Goal: Find contact information: Find contact information

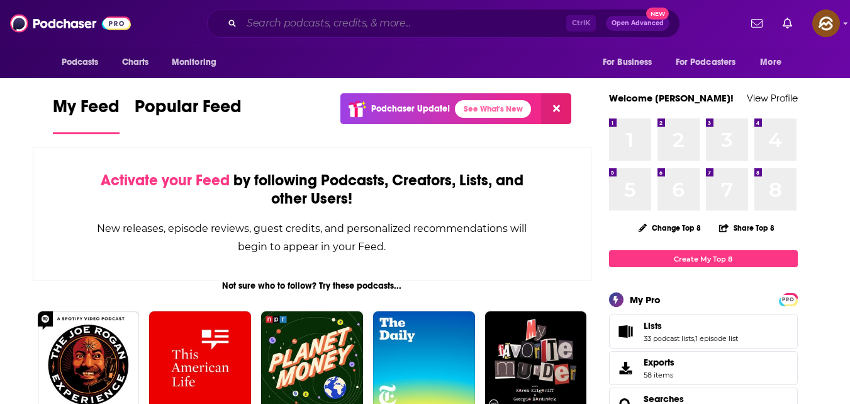
click at [368, 24] on input "Search podcasts, credits, & more..." at bounding box center [404, 23] width 325 height 20
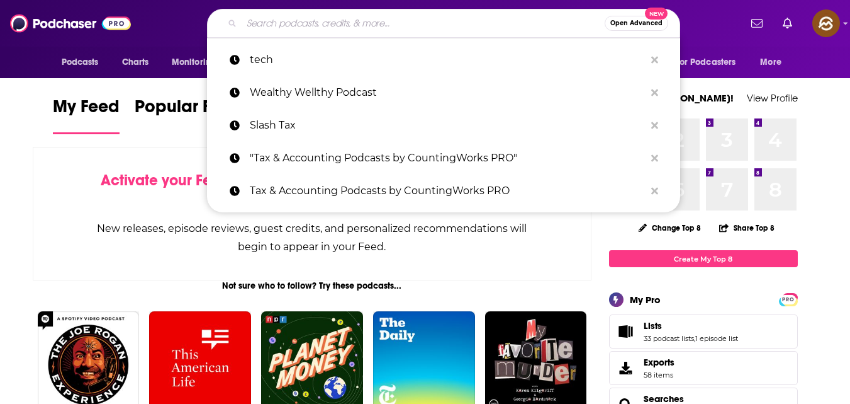
paste input "UX for Startups"
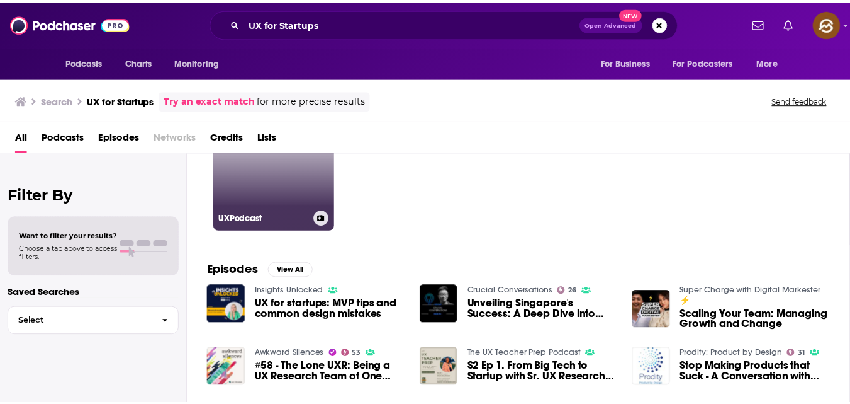
scroll to position [85, 0]
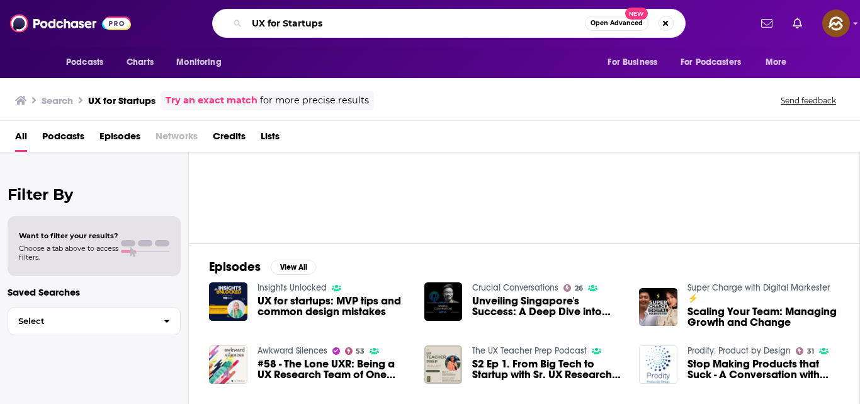
click at [402, 30] on input "UX for Startups" at bounding box center [416, 23] width 338 height 20
type input "U"
type input "insights unlocked"
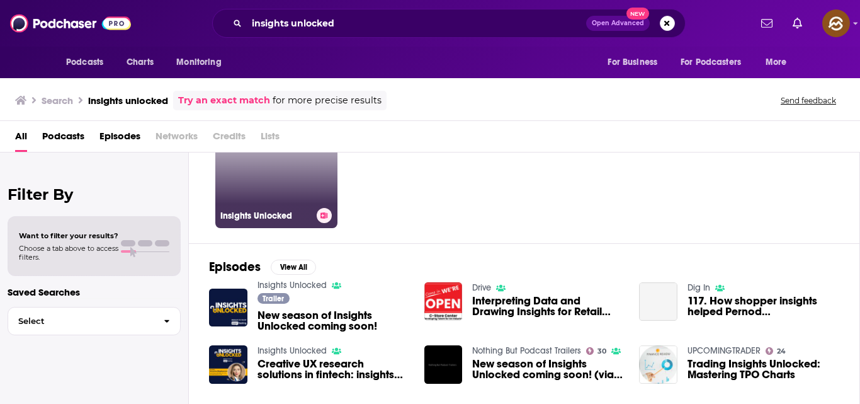
click at [301, 198] on link "Insights Unlocked" at bounding box center [276, 167] width 122 height 122
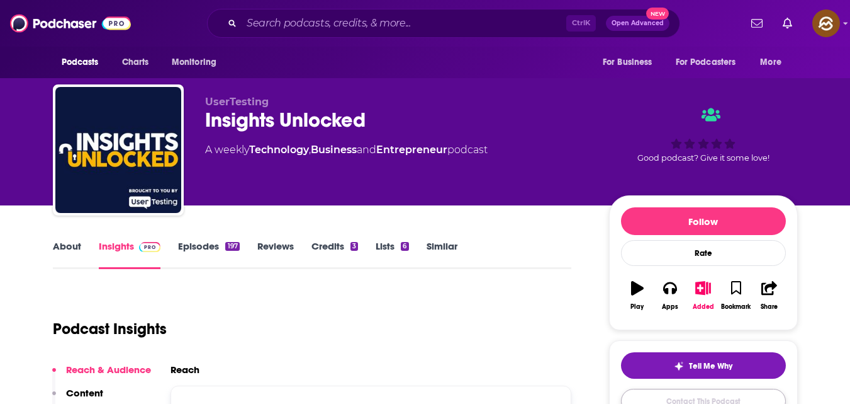
click at [716, 381] on link "Contact This Podcast" at bounding box center [703, 400] width 165 height 25
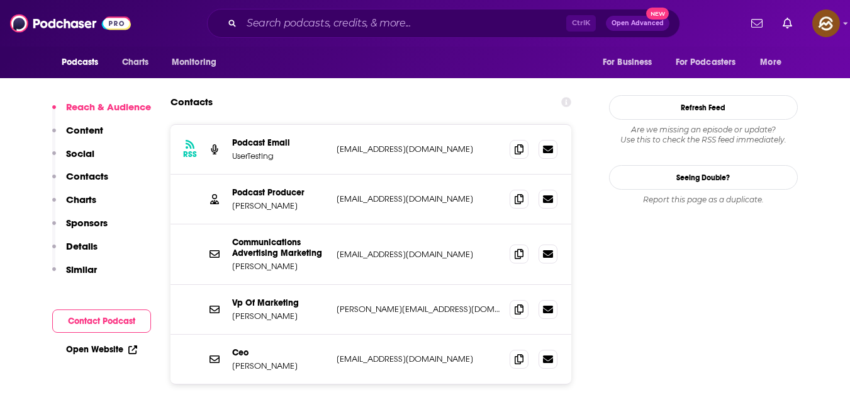
scroll to position [1149, 0]
drag, startPoint x: 235, startPoint y: 298, endPoint x: 266, endPoint y: 301, distance: 31.6
click at [265, 359] on p "[PERSON_NAME]" at bounding box center [279, 364] width 94 height 11
copy p "[PERSON_NAME]"
click at [526, 348] on span at bounding box center [519, 357] width 19 height 19
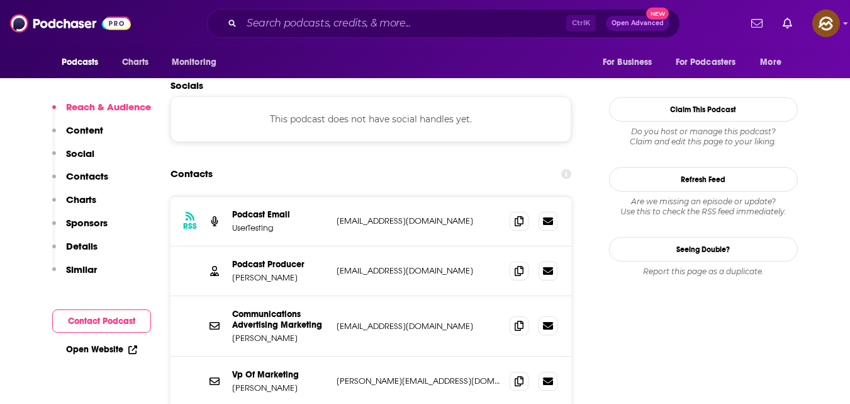
scroll to position [1076, 0]
click at [517, 216] on icon at bounding box center [519, 221] width 9 height 10
click at [518, 261] on span at bounding box center [519, 270] width 19 height 19
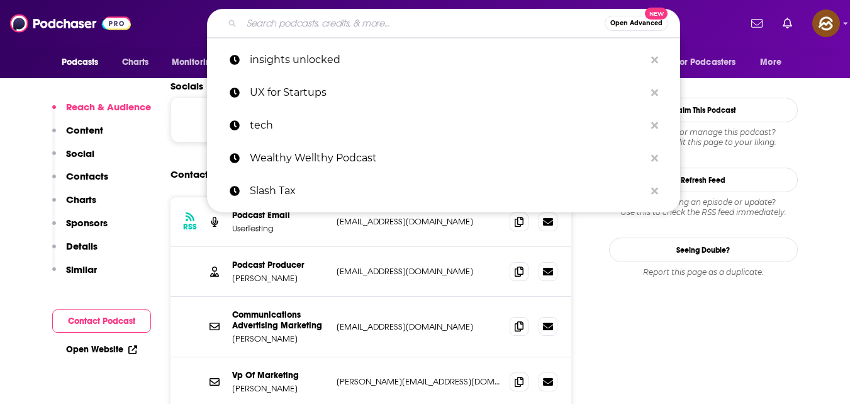
click at [407, 23] on input "Search podcasts, credits, & more..." at bounding box center [423, 23] width 363 height 20
type input "v"
paste input "Practical Founders Podcast"
type input "Practical Founders Podcast"
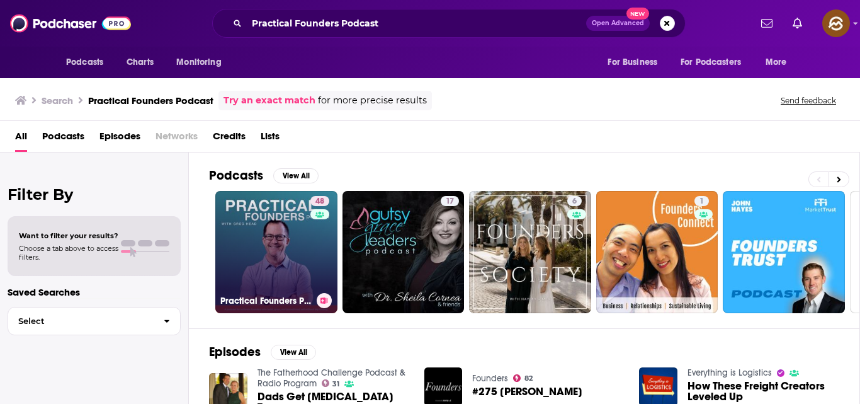
click at [282, 310] on link "48 Practical Founders Podcast" at bounding box center [276, 252] width 122 height 122
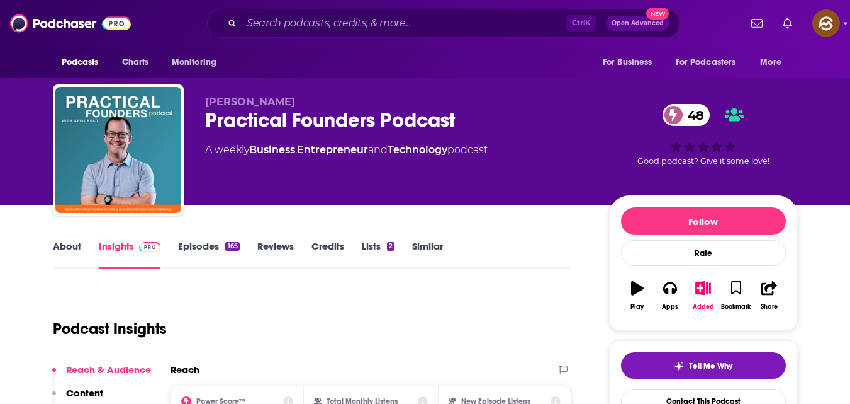
click at [212, 98] on span "[PERSON_NAME]" at bounding box center [250, 102] width 90 height 12
copy p "[PERSON_NAME]"
click at [212, 98] on span "[PERSON_NAME]" at bounding box center [250, 102] width 90 height 12
click at [709, 381] on link "Contact This Podcast" at bounding box center [703, 400] width 165 height 25
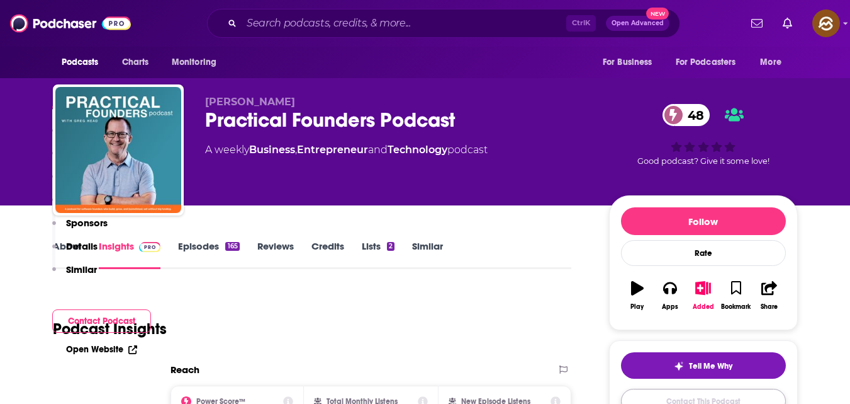
scroll to position [1212, 0]
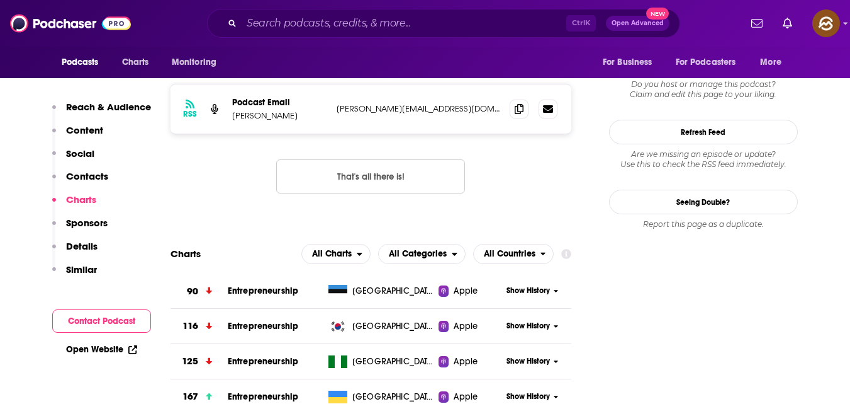
click at [81, 322] on button "Contact Podcast" at bounding box center [101, 320] width 99 height 23
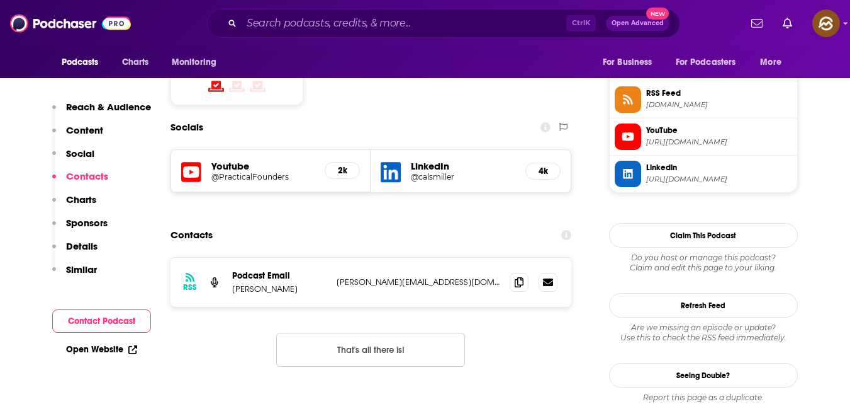
scroll to position [1037, 0]
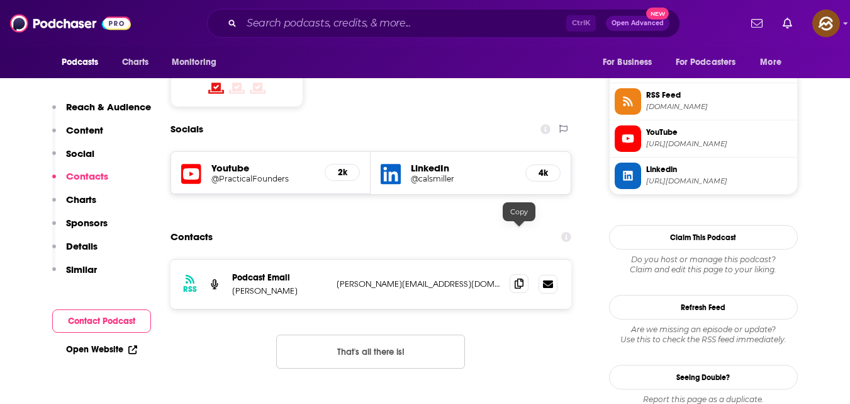
click at [518, 278] on icon at bounding box center [519, 283] width 9 height 10
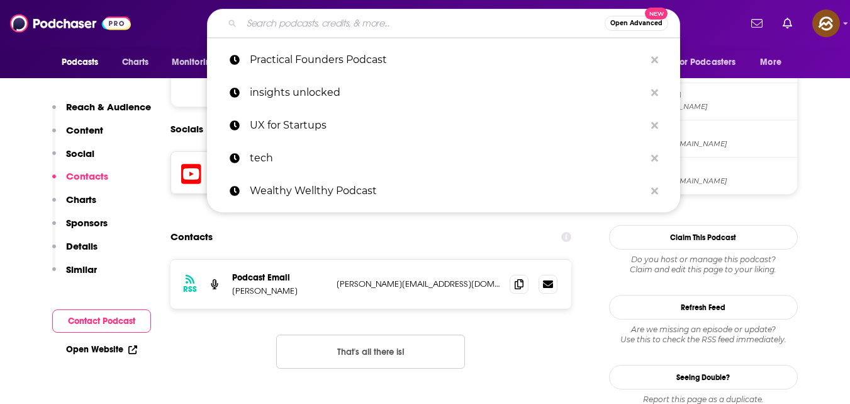
click at [316, 16] on input "Search podcasts, credits, & more..." at bounding box center [423, 23] width 363 height 20
paste input "Minimum Viable Podcast"
type input "Minimum Viable Podcast"
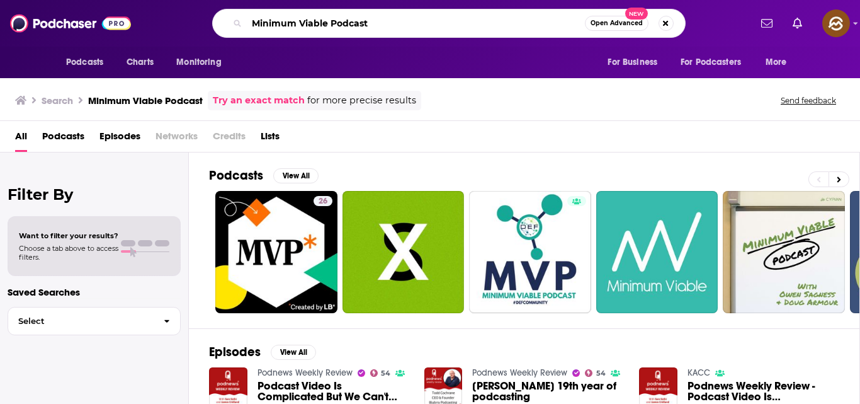
click at [422, 23] on input "Minimum Viable Podcast" at bounding box center [416, 23] width 338 height 20
type input "M"
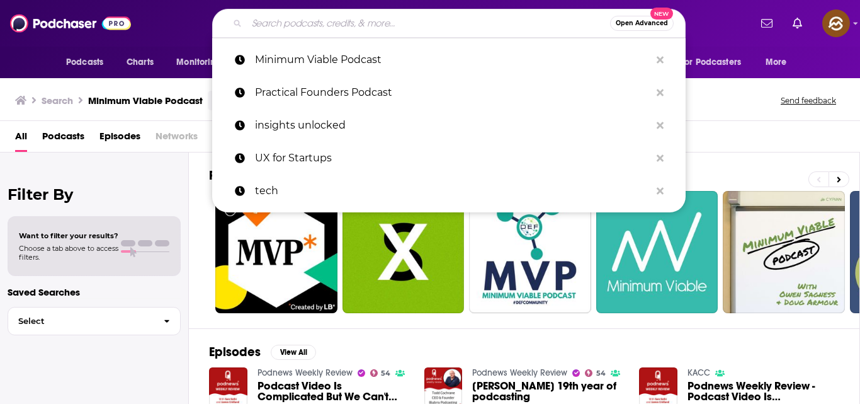
paste input "Product Builders"
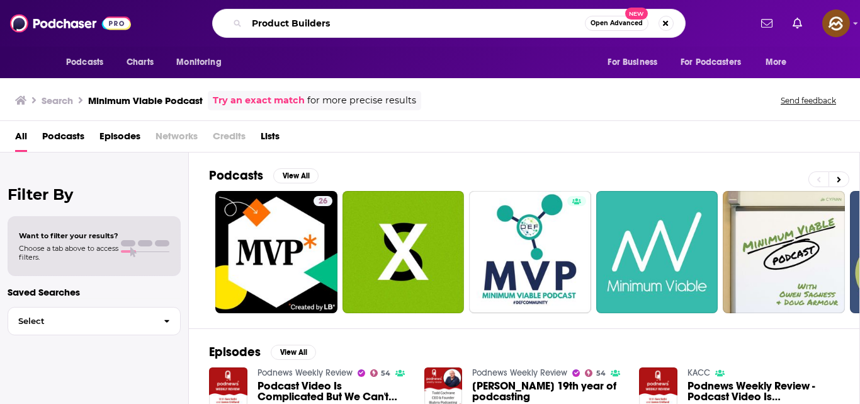
type input "Product Builders"
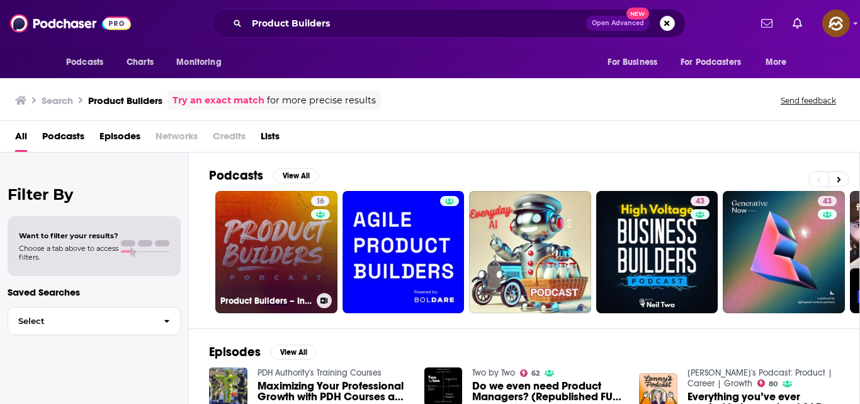
click at [266, 213] on link "16 Product Builders – Interviews About App Development, Product Design, UX/UI a…" at bounding box center [276, 252] width 122 height 122
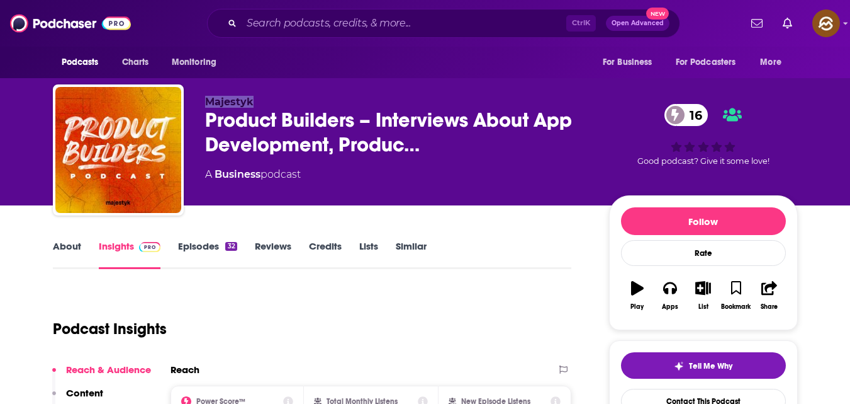
drag, startPoint x: 204, startPoint y: 94, endPoint x: 269, endPoint y: 96, distance: 64.9
click at [268, 96] on div "Majestyk Product Builders – Interviews About App Development, Produc… 16 A Busi…" at bounding box center [425, 152] width 745 height 136
copy span "Majestyk"
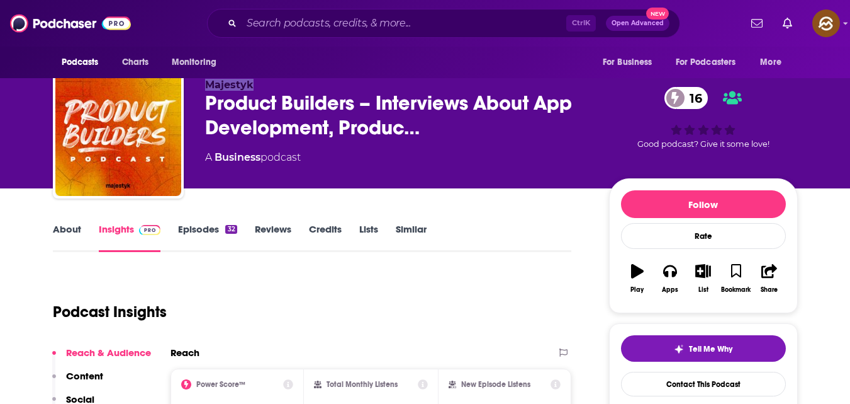
scroll to position [21, 0]
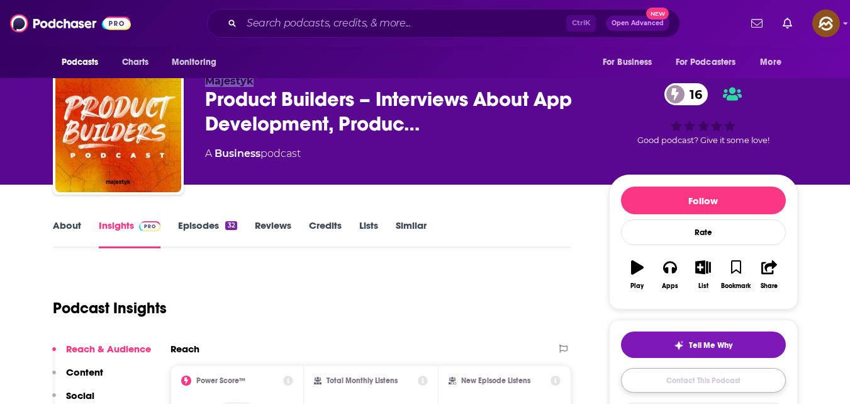
click at [703, 381] on link "Contact This Podcast" at bounding box center [703, 380] width 165 height 25
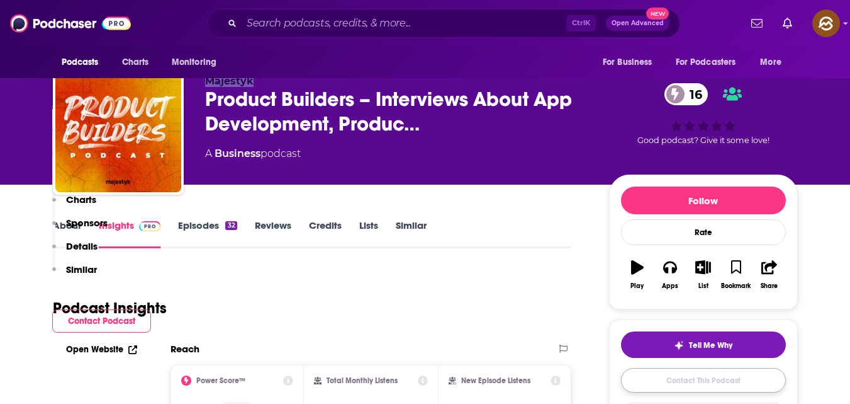
scroll to position [1255, 0]
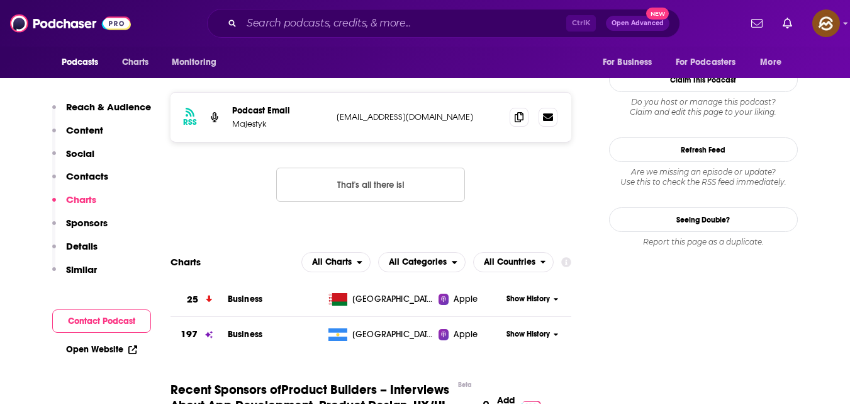
click at [110, 316] on button "Contact Podcast" at bounding box center [101, 320] width 99 height 23
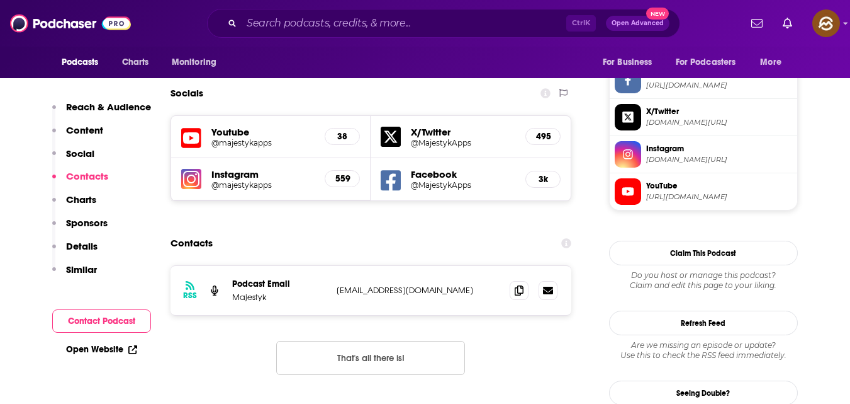
scroll to position [1080, 0]
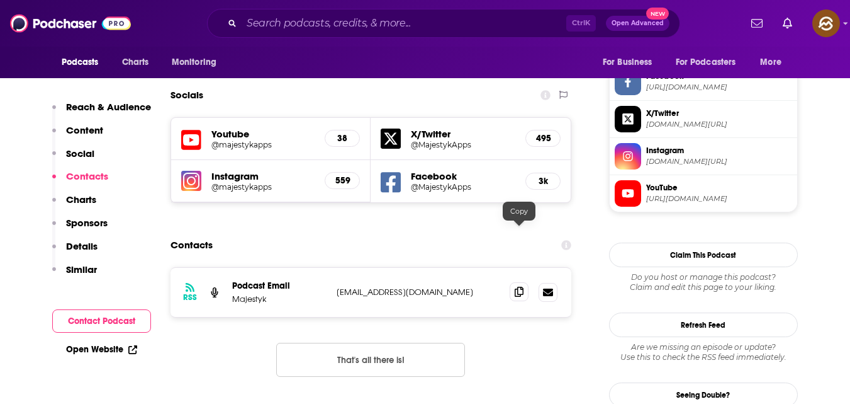
click at [516, 286] on icon at bounding box center [519, 291] width 9 height 10
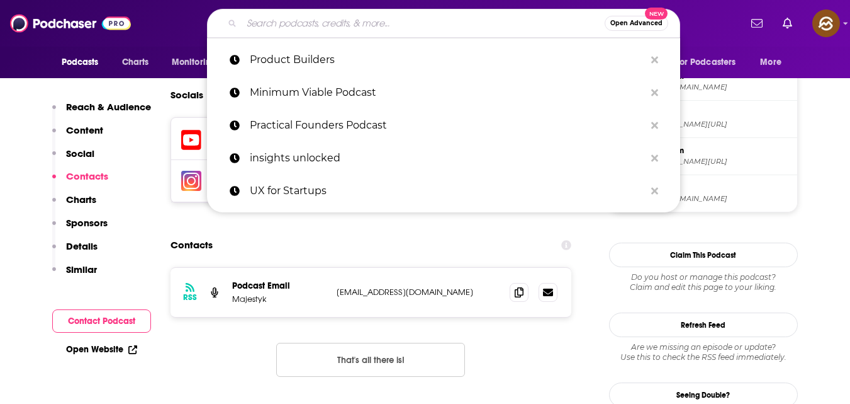
click at [386, 20] on input "Search podcasts, credits, & more..." at bounding box center [423, 23] width 363 height 20
paste input "Talking HealthTech"
type input "Talking HealthTech"
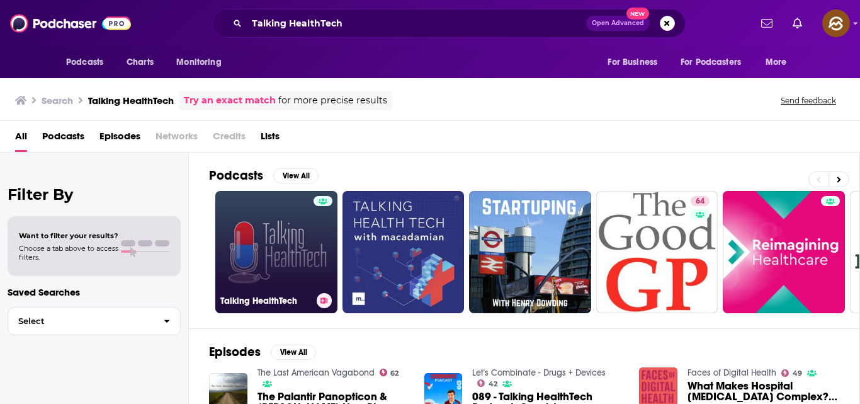
click at [272, 259] on link "Talking HealthTech" at bounding box center [276, 252] width 122 height 122
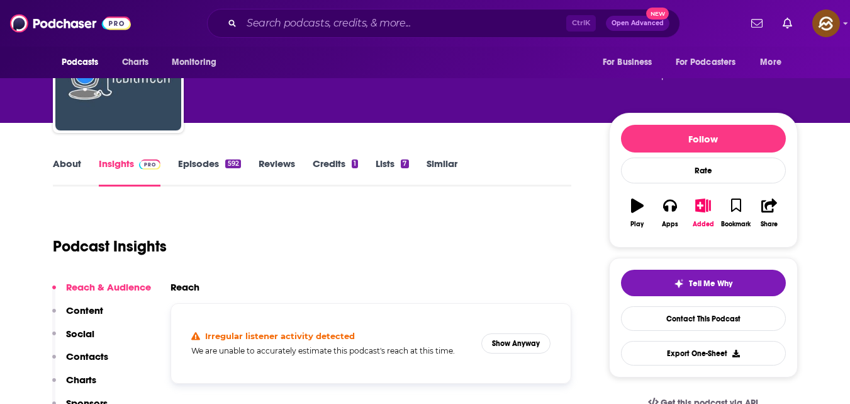
scroll to position [96, 0]
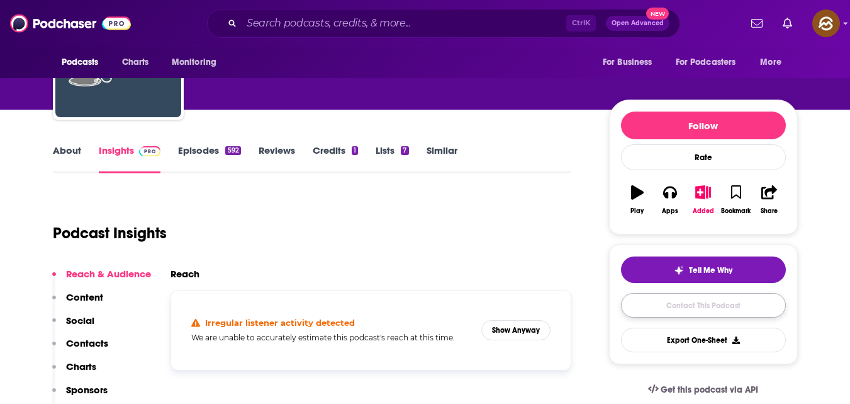
click at [716, 303] on link "Contact This Podcast" at bounding box center [703, 305] width 165 height 25
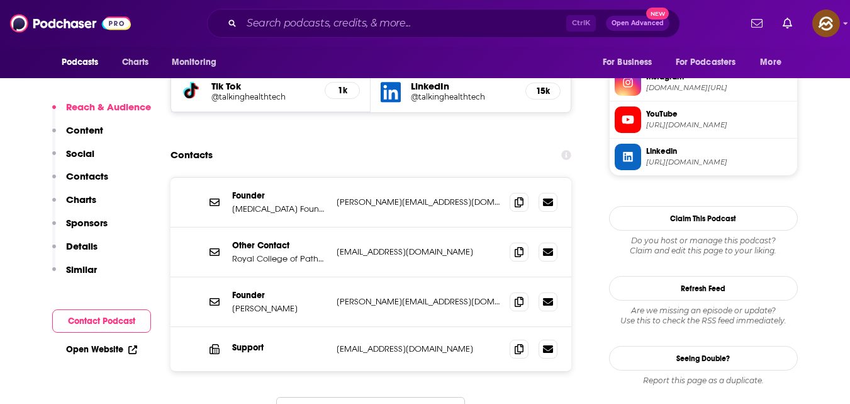
scroll to position [1190, 0]
drag, startPoint x: 234, startPoint y: 242, endPoint x: 300, endPoint y: 240, distance: 66.1
click at [300, 303] on p "[PERSON_NAME]" at bounding box center [279, 308] width 94 height 11
copy p "[PERSON_NAME]"
click at [519, 193] on span at bounding box center [519, 202] width 19 height 19
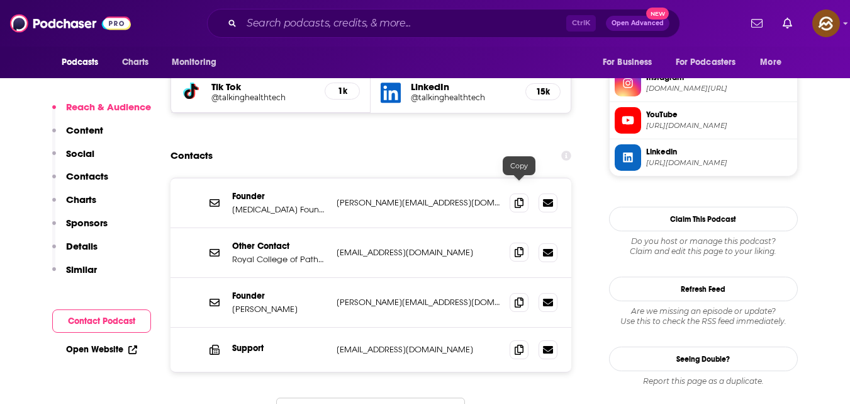
click at [521, 247] on icon at bounding box center [519, 252] width 9 height 10
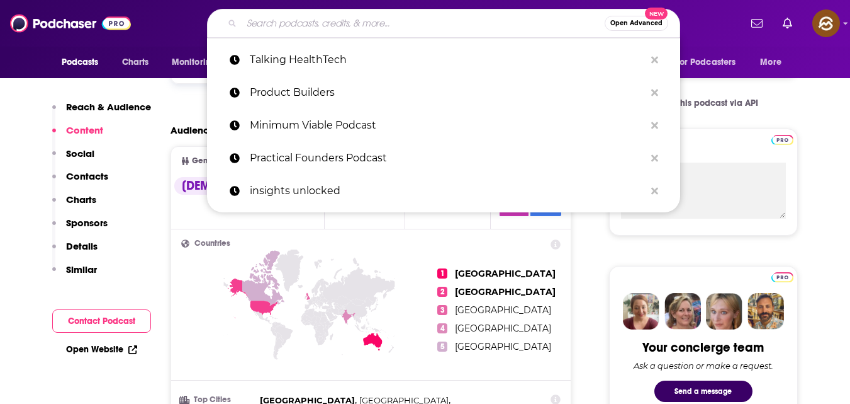
click at [314, 21] on input "Search podcasts, credits, & more..." at bounding box center [423, 23] width 363 height 20
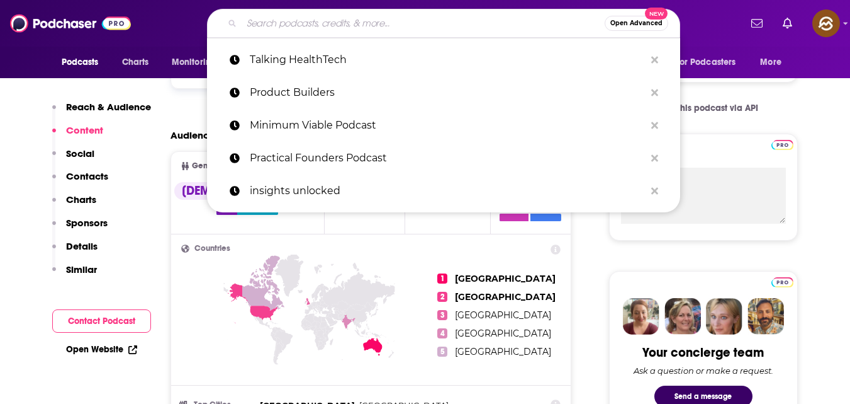
scroll to position [376, 0]
paste input "Making Waves in Health Tech"
type input "Making Waves in Health Tech"
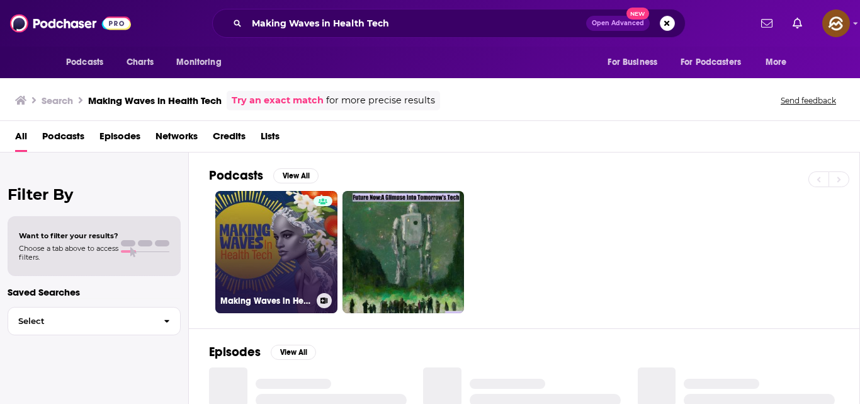
click at [251, 214] on link "Making Waves in Health Tech" at bounding box center [276, 252] width 122 height 122
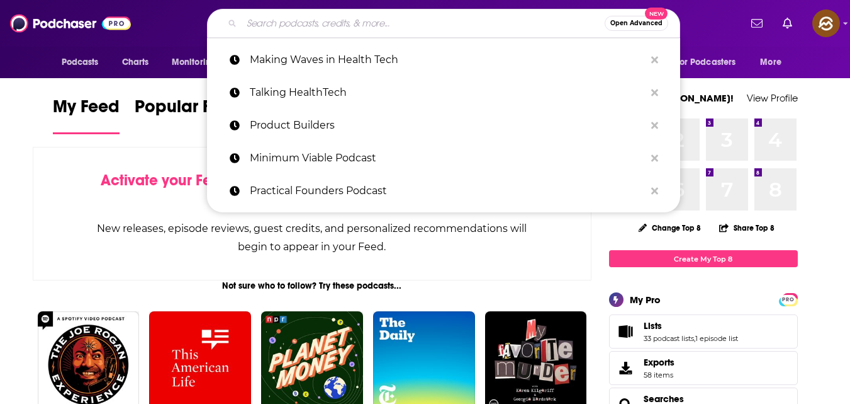
click at [295, 20] on input "Search podcasts, credits, & more..." at bounding box center [423, 23] width 363 height 20
paste input "Health Innovation Matters"
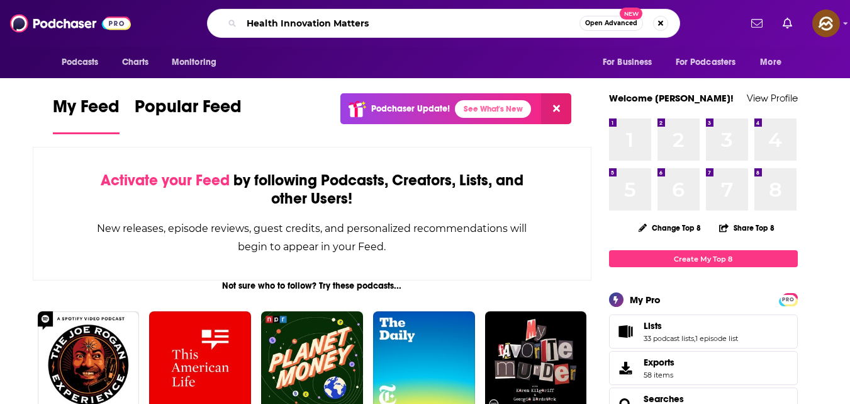
type input "Health Innovation Matters"
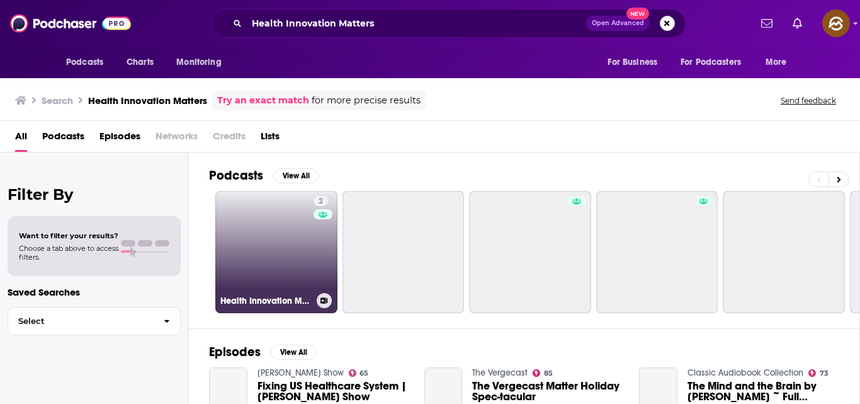
click at [286, 217] on link "2 Health Innovation Matters" at bounding box center [276, 252] width 122 height 122
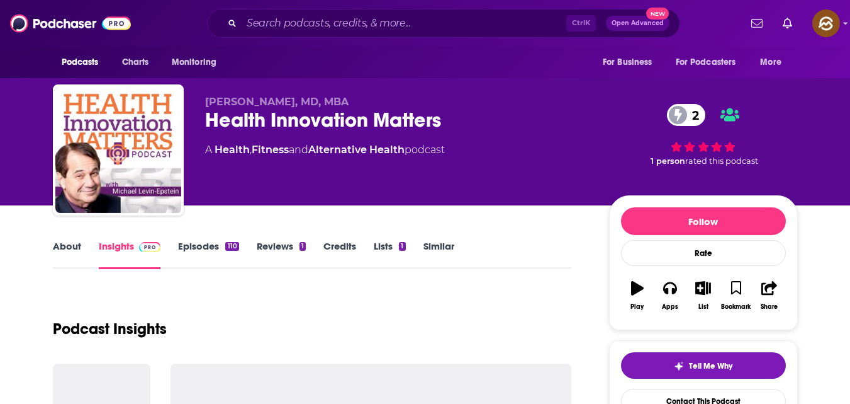
click at [210, 98] on span "Robin L. Smith, MD, MBA" at bounding box center [277, 102] width 144 height 12
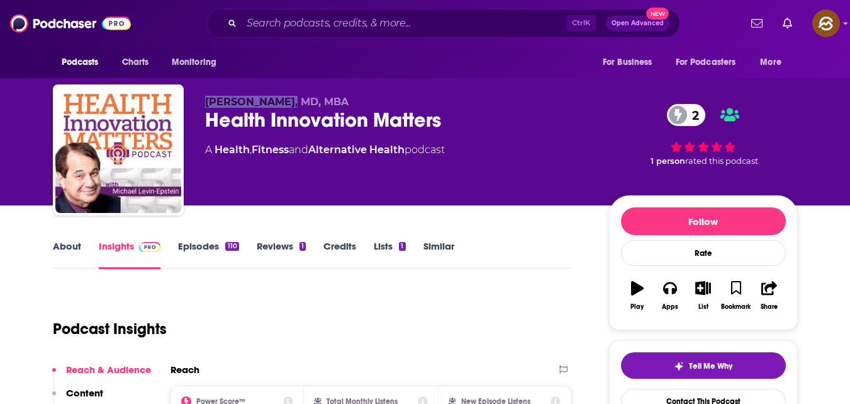
copy span "Robin L. Smith"
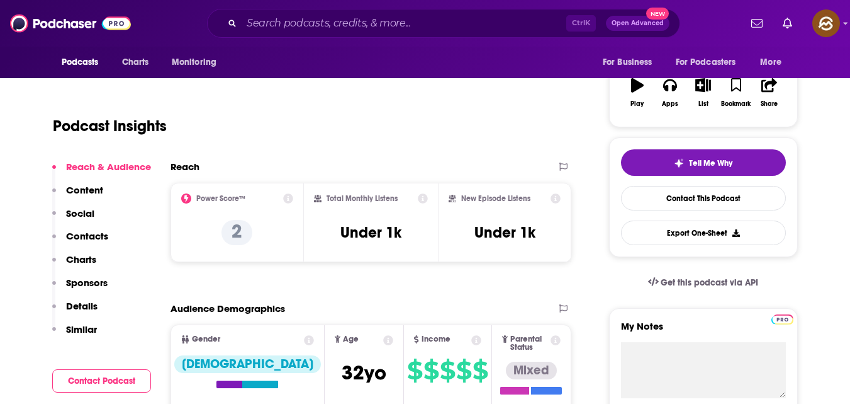
scroll to position [205, 0]
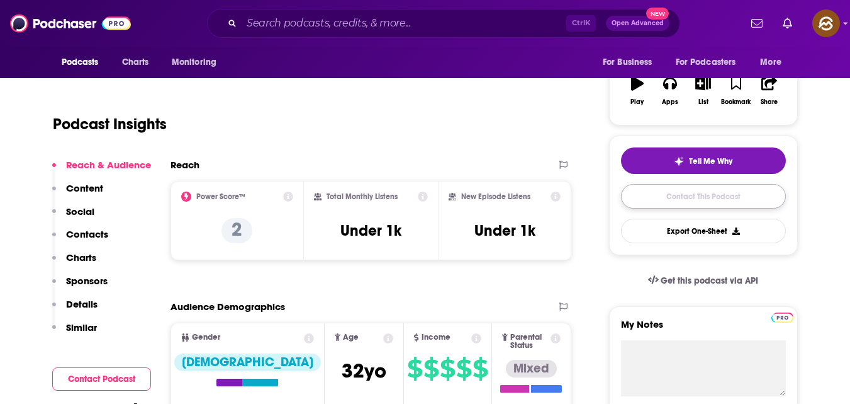
click at [698, 195] on link "Contact This Podcast" at bounding box center [703, 196] width 165 height 25
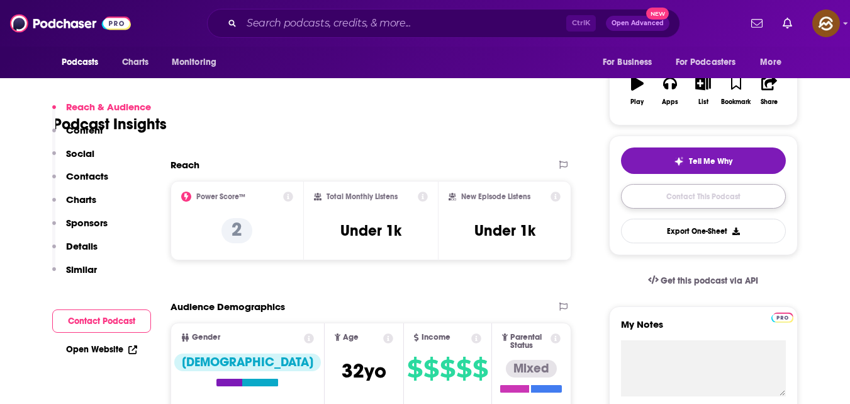
scroll to position [1202, 0]
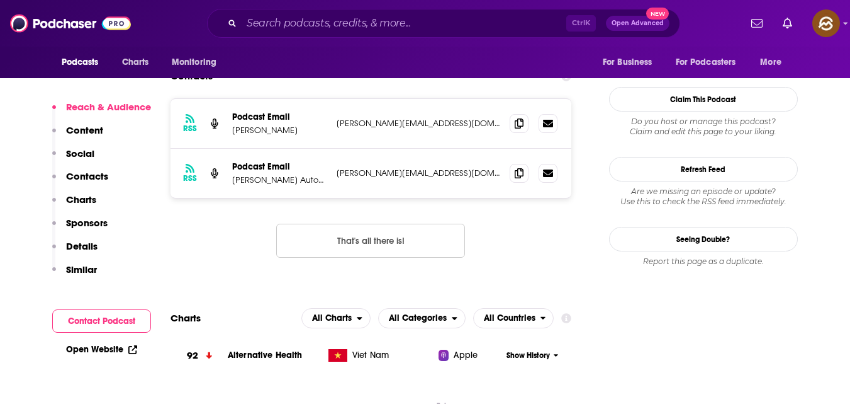
click at [111, 315] on button "Contact Podcast" at bounding box center [101, 320] width 99 height 23
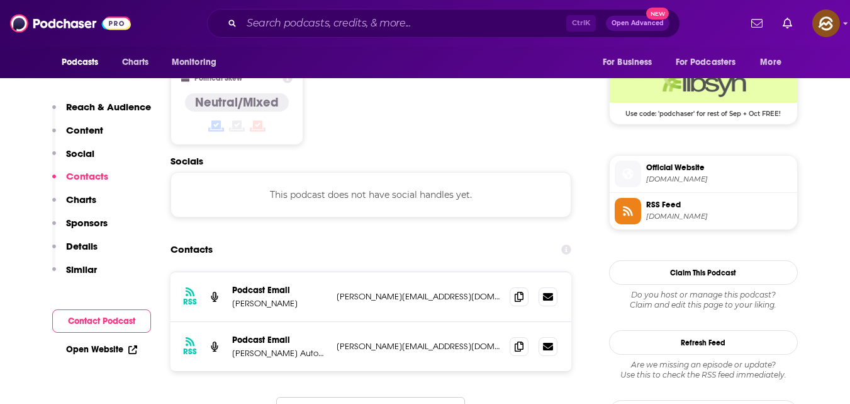
scroll to position [1027, 0]
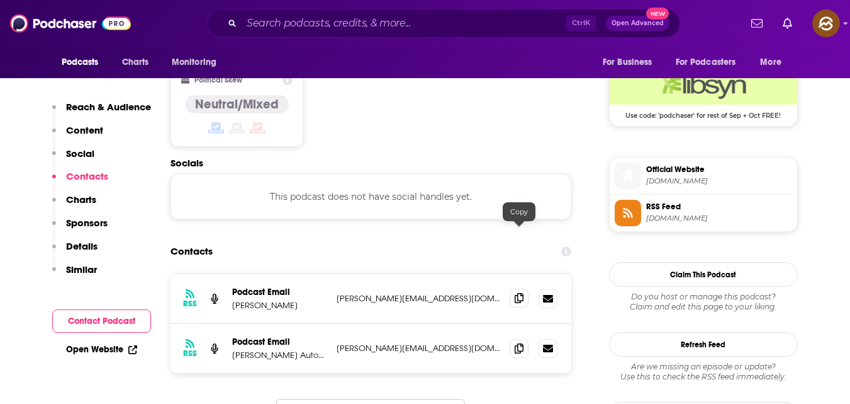
click at [517, 293] on icon at bounding box center [519, 298] width 9 height 10
click at [519, 342] on icon at bounding box center [519, 347] width 9 height 10
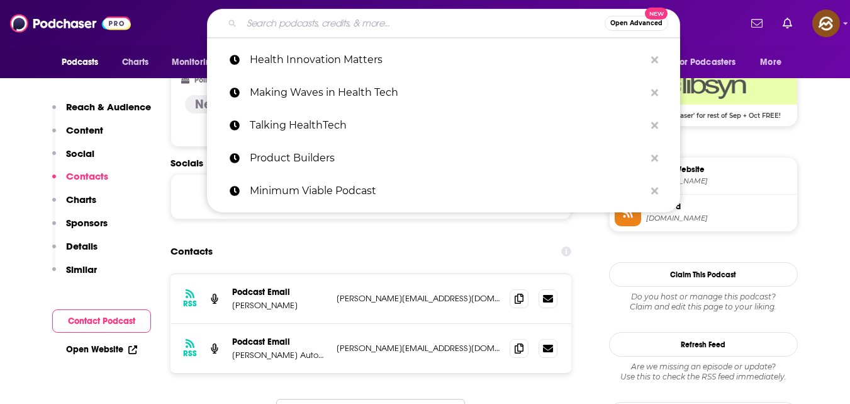
click at [281, 24] on input "Search podcasts, credits, & more..." at bounding box center [423, 23] width 363 height 20
paste input "Growth Activated"
type input "Growth Activated"
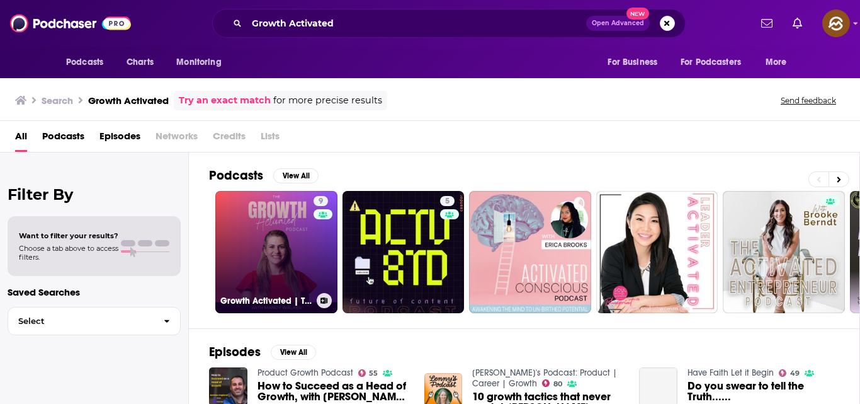
click at [276, 253] on link "9 Growth Activated | The B2B Marketing Leadership Podcast" at bounding box center [276, 252] width 122 height 122
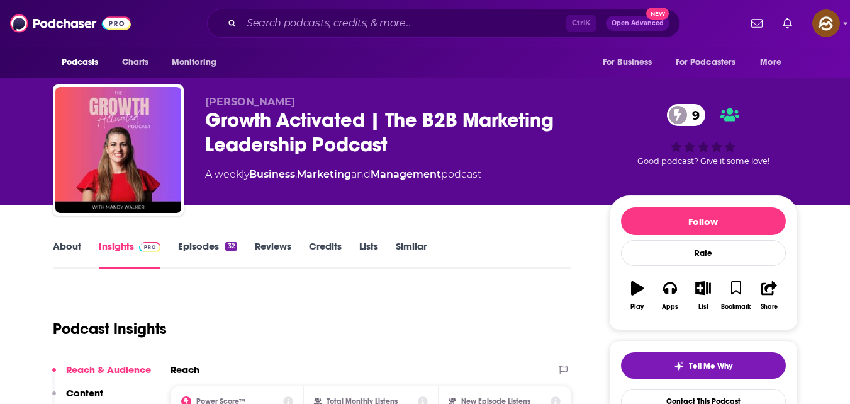
click at [256, 96] on span "Mandy Walker" at bounding box center [250, 102] width 90 height 12
click at [688, 393] on link "Contact This Podcast" at bounding box center [703, 400] width 165 height 25
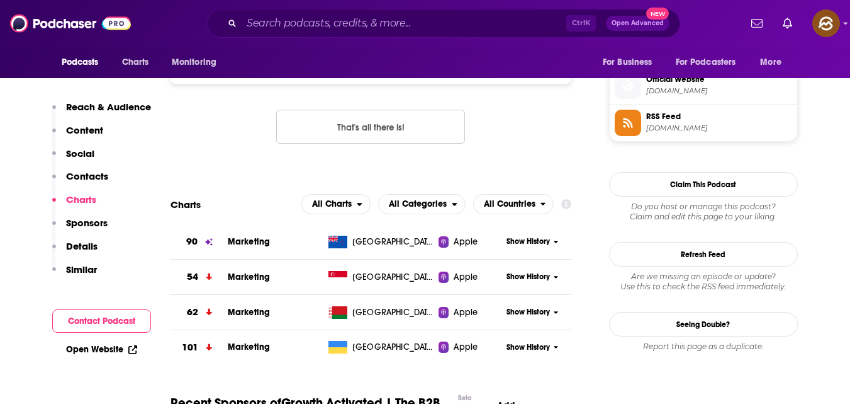
click at [89, 320] on button "Contact Podcast" at bounding box center [101, 320] width 99 height 23
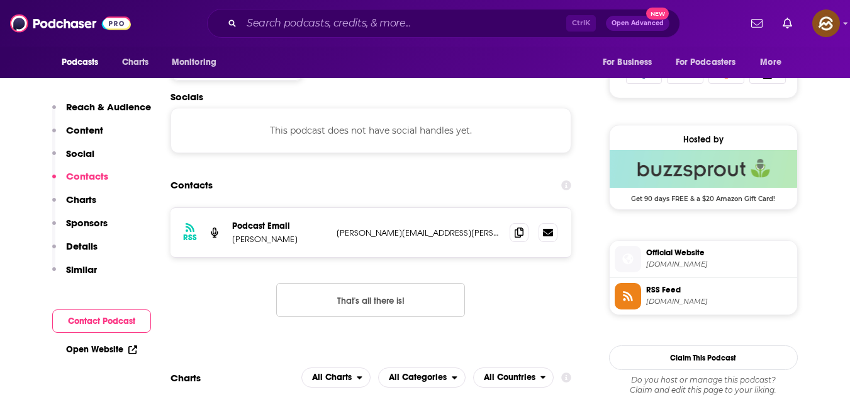
scroll to position [841, 0]
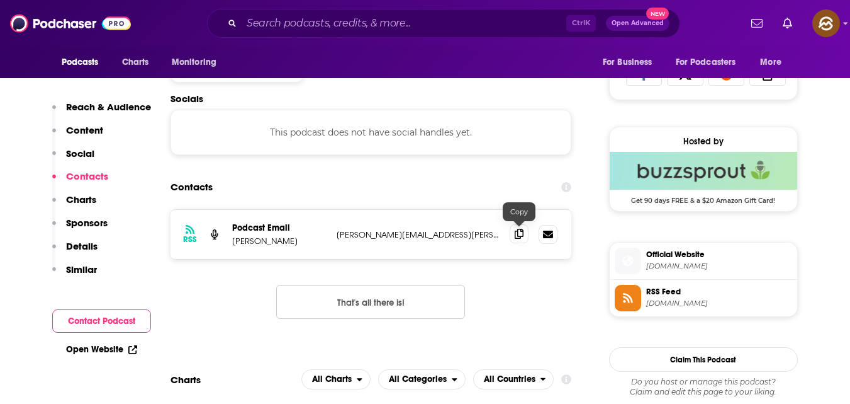
click at [520, 238] on icon at bounding box center [519, 234] width 9 height 10
click at [521, 232] on icon at bounding box center [519, 234] width 9 height 10
click at [265, 23] on input "Search podcasts, credits, & more..." at bounding box center [404, 23] width 325 height 20
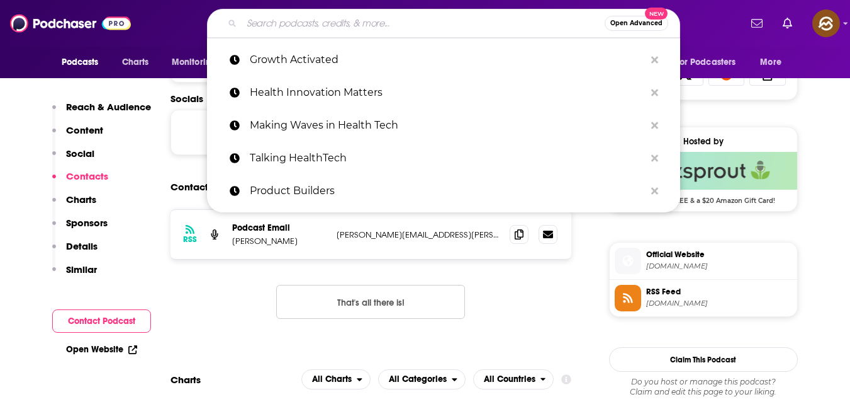
paste input "Future Ready Leadership"
type input "Future Ready Leadership"
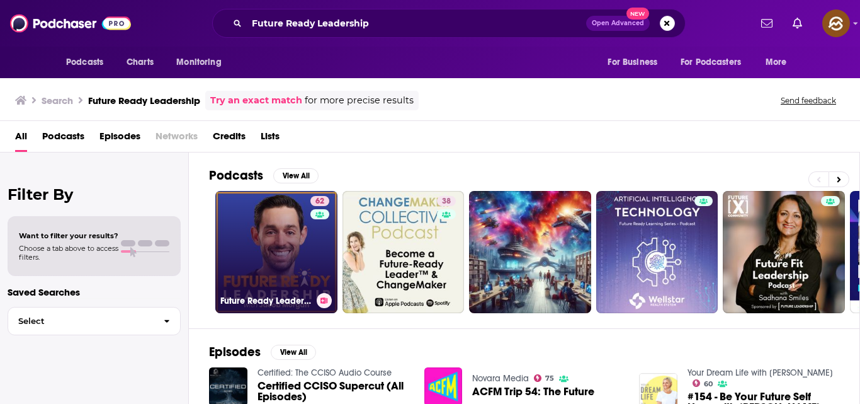
click at [249, 251] on link "62 Future Ready Leadership With Jacob Morgan" at bounding box center [276, 252] width 122 height 122
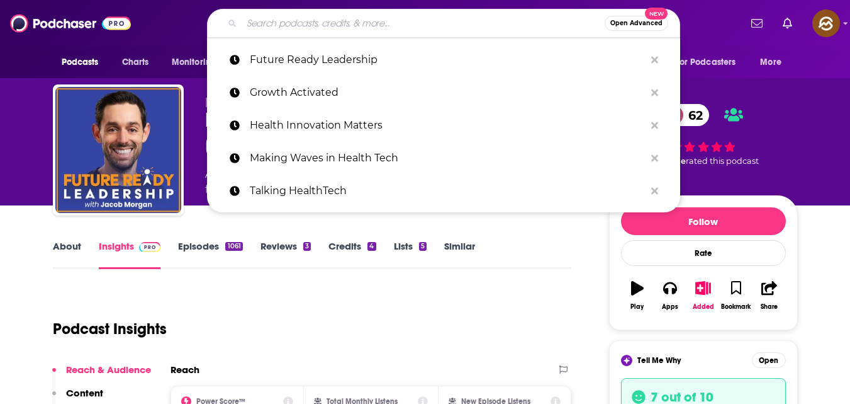
click at [262, 18] on input "Search podcasts, credits, & more..." at bounding box center [423, 23] width 363 height 20
paste input "The Feminine Founder"
type input "The Feminine Founder"
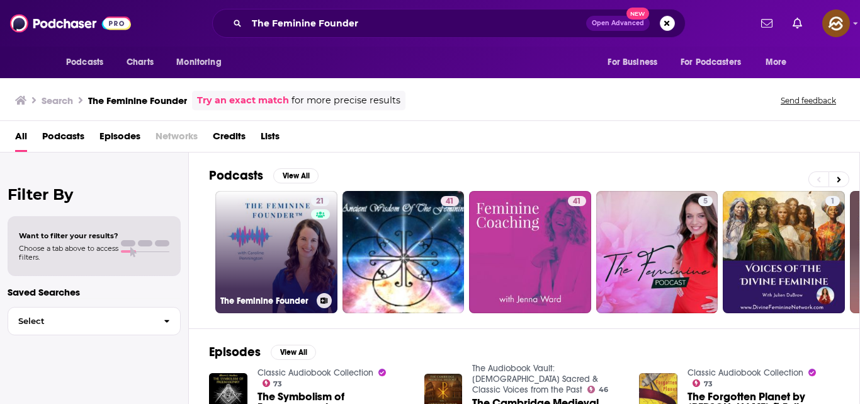
click at [281, 256] on link "21 The Feminine Founder" at bounding box center [276, 252] width 122 height 122
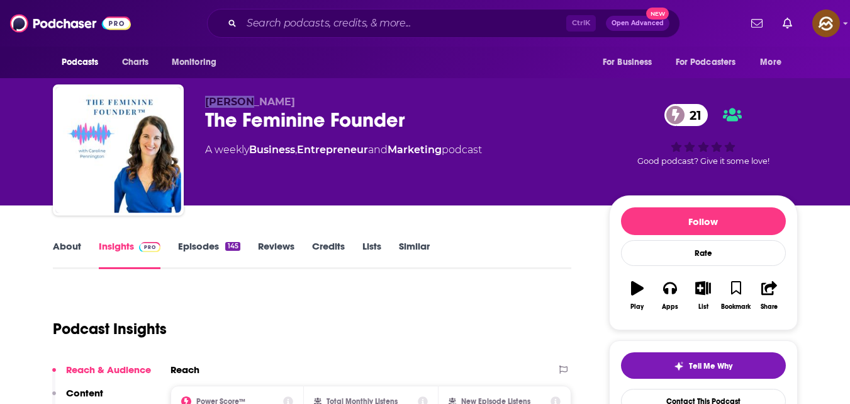
drag, startPoint x: 207, startPoint y: 99, endPoint x: 249, endPoint y: 93, distance: 42.0
click at [247, 93] on div "Caroline Pennington The Feminine Founder 21 A weekly Business , Entrepreneur an…" at bounding box center [425, 152] width 745 height 136
drag, startPoint x: 278, startPoint y: 93, endPoint x: 287, endPoint y: 93, distance: 9.5
click at [283, 93] on div "Caroline Pennington The Feminine Founder 21 A weekly Business , Entrepreneur an…" at bounding box center [425, 152] width 745 height 136
drag, startPoint x: 210, startPoint y: 101, endPoint x: 274, endPoint y: 98, distance: 65.0
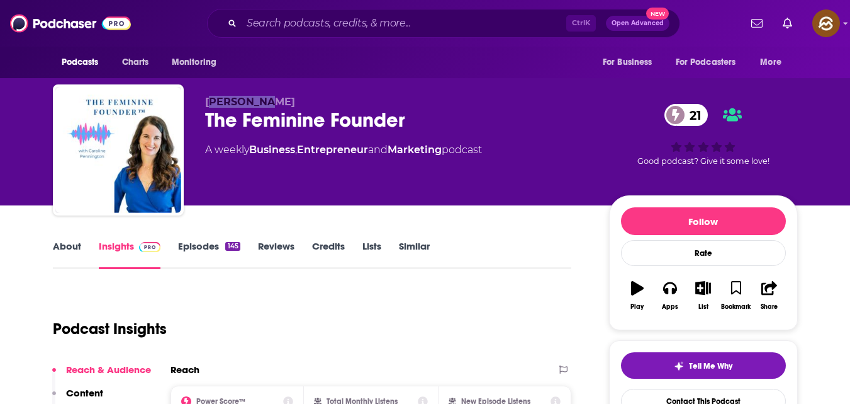
click at [271, 98] on span "Caroline Pennington" at bounding box center [250, 102] width 90 height 12
click at [206, 103] on span "Caroline Pennington" at bounding box center [250, 102] width 90 height 12
copy span "Caroline Pennington"
click at [725, 395] on link "Contact This Podcast" at bounding box center [703, 400] width 165 height 25
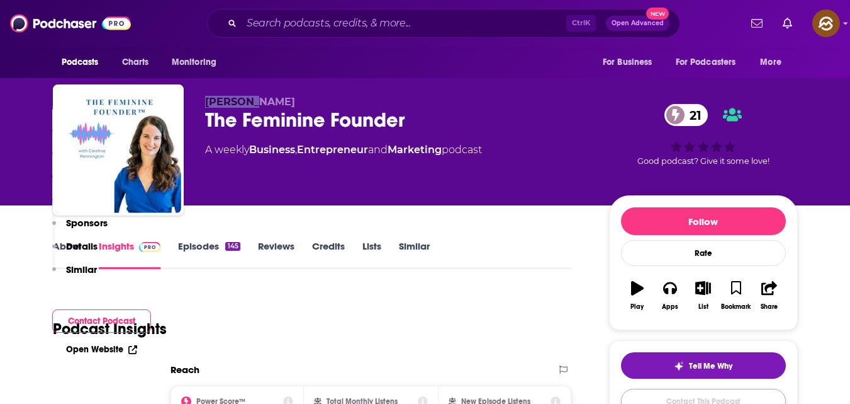
scroll to position [1045, 0]
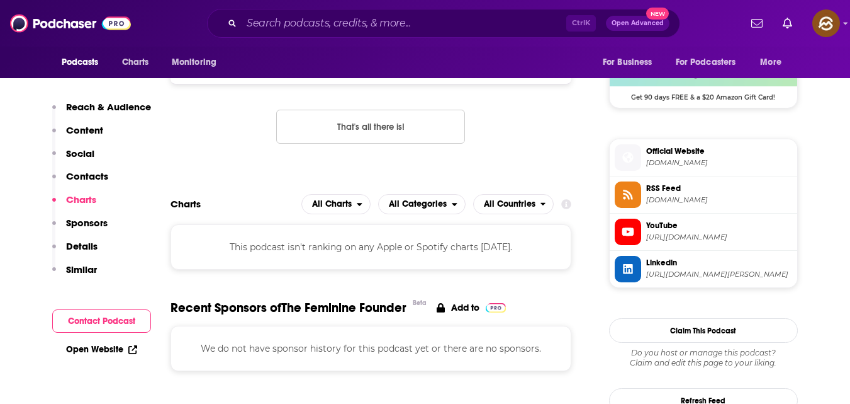
click at [103, 315] on button "Contact Podcast" at bounding box center [101, 320] width 99 height 23
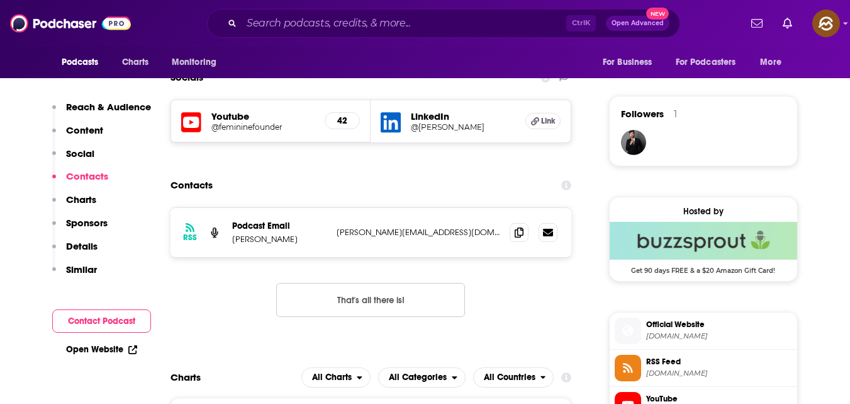
scroll to position [870, 0]
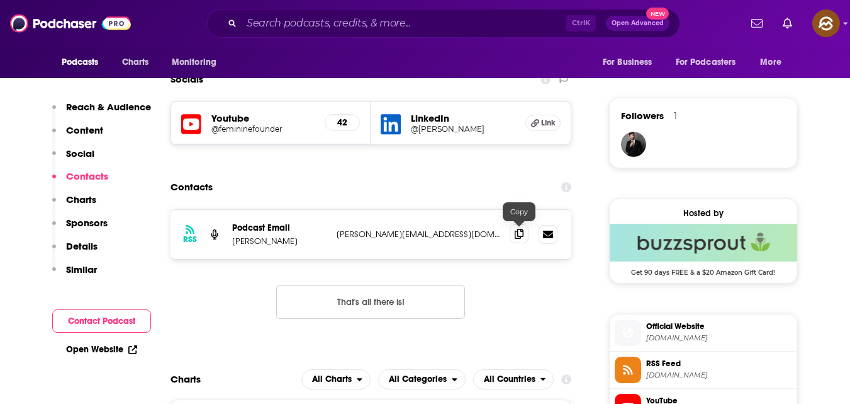
click at [519, 231] on icon at bounding box center [519, 234] width 9 height 10
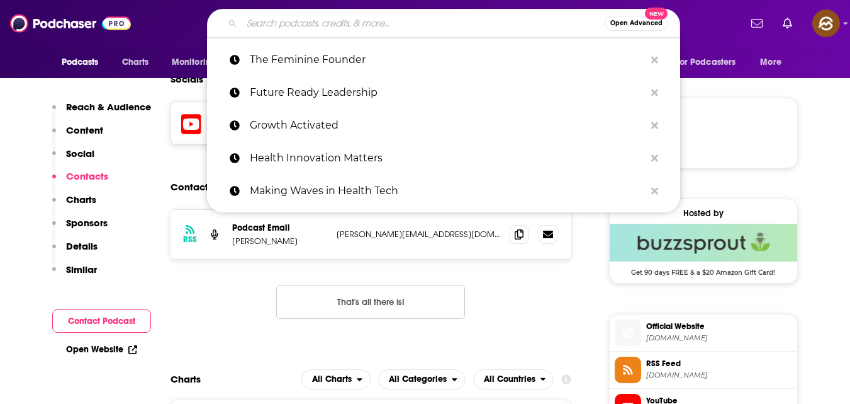
click at [281, 18] on input "Search podcasts, credits, & more..." at bounding box center [423, 23] width 363 height 20
paste input "2B bolder podcast"
type input "2B bolder podcast"
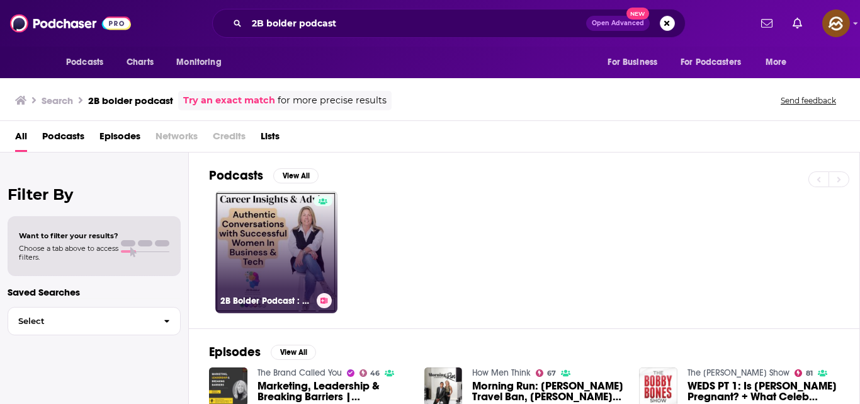
click at [261, 225] on link "2B Bolder Podcast : Career Insights & Advice from Successful Women in Business …" at bounding box center [276, 252] width 122 height 122
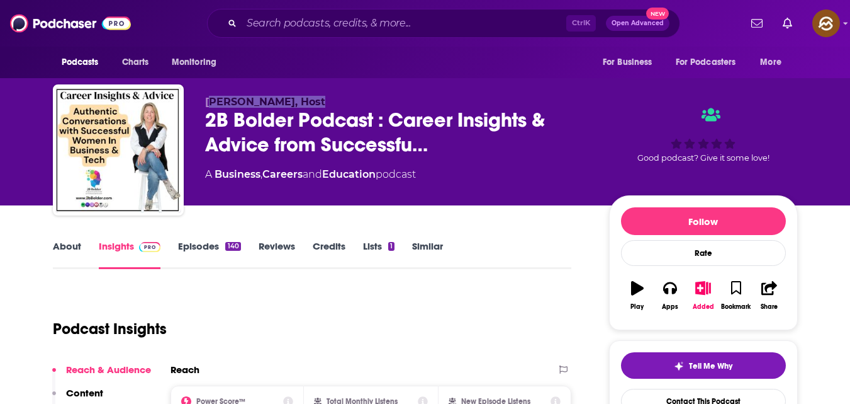
drag, startPoint x: 212, startPoint y: 101, endPoint x: 310, endPoint y: 89, distance: 99.6
click at [310, 89] on div "Mary Killelea, Host 2B Bolder Podcast : Career Insights & Advice from Successfu…" at bounding box center [425, 152] width 745 height 136
click at [208, 100] on span "Mary Killelea, Host" at bounding box center [265, 102] width 120 height 12
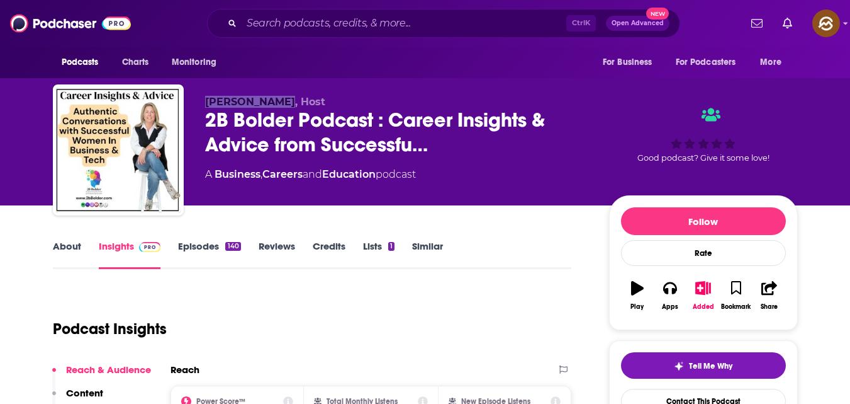
copy span "Mary Killelea"
click at [665, 398] on link "Contact This Podcast" at bounding box center [703, 400] width 165 height 25
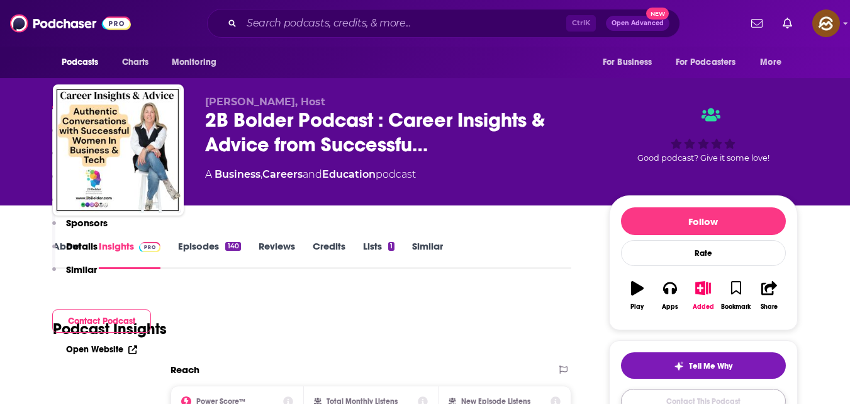
scroll to position [1212, 0]
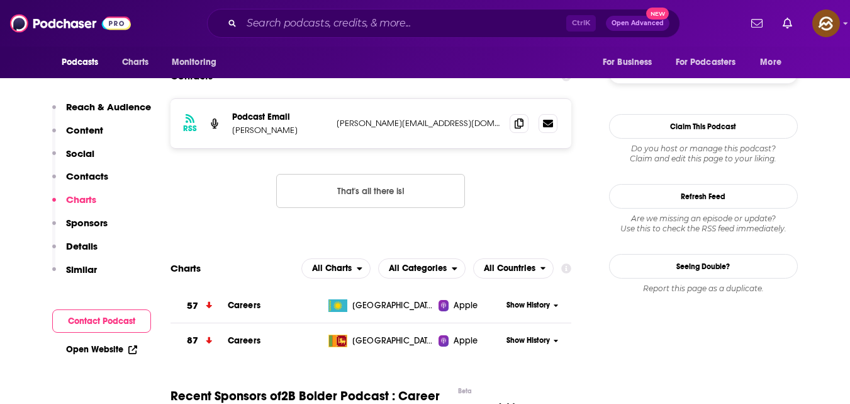
click at [121, 322] on button "Contact Podcast" at bounding box center [101, 320] width 99 height 23
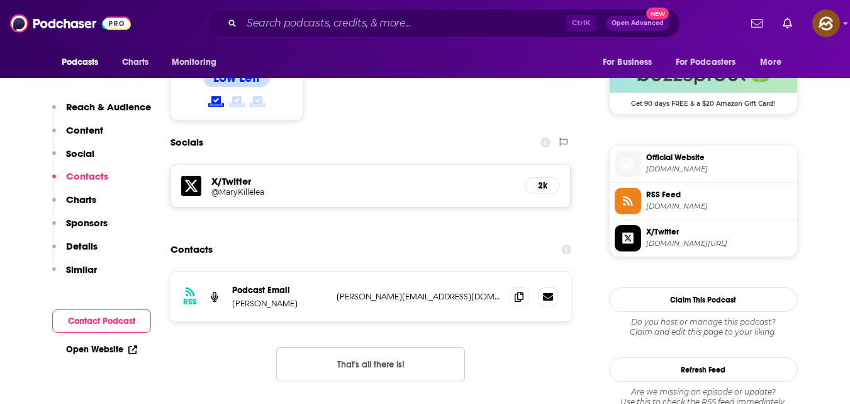
scroll to position [1037, 0]
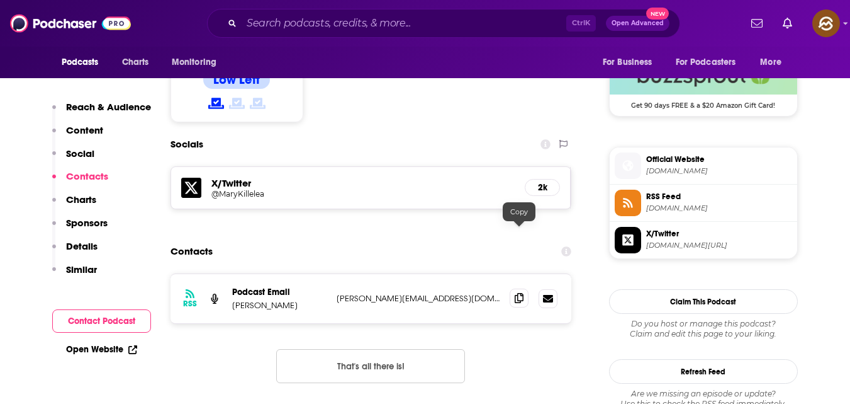
click at [515, 293] on icon at bounding box center [519, 298] width 9 height 10
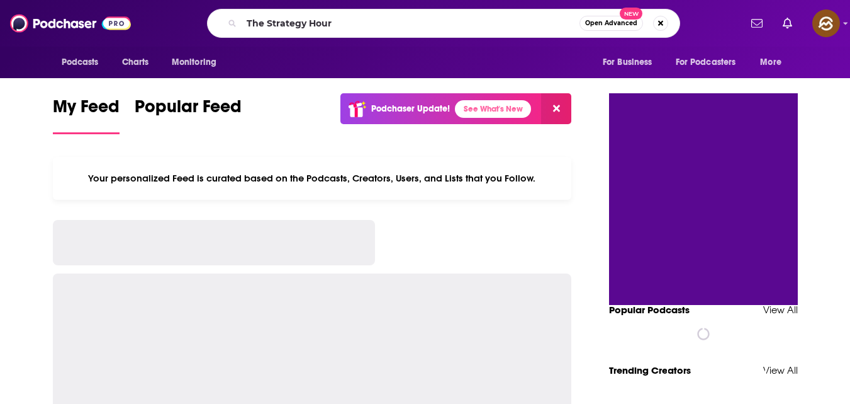
type input "The Strategy Hour"
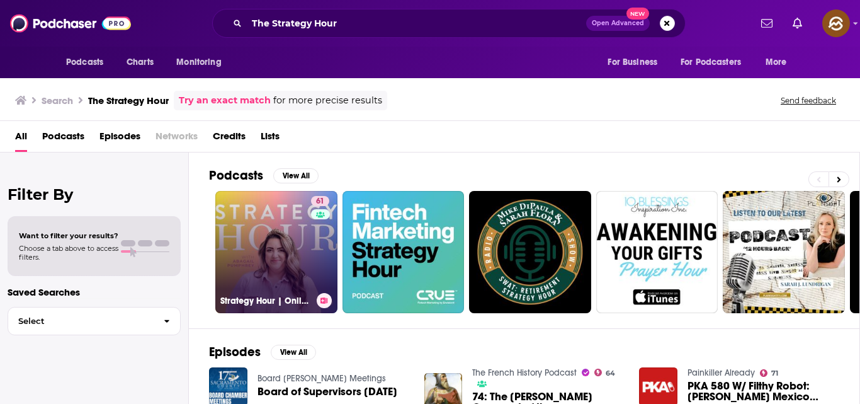
click at [276, 226] on link "61 Strategy Hour | Online Marketing for Business Growth" at bounding box center [276, 252] width 122 height 122
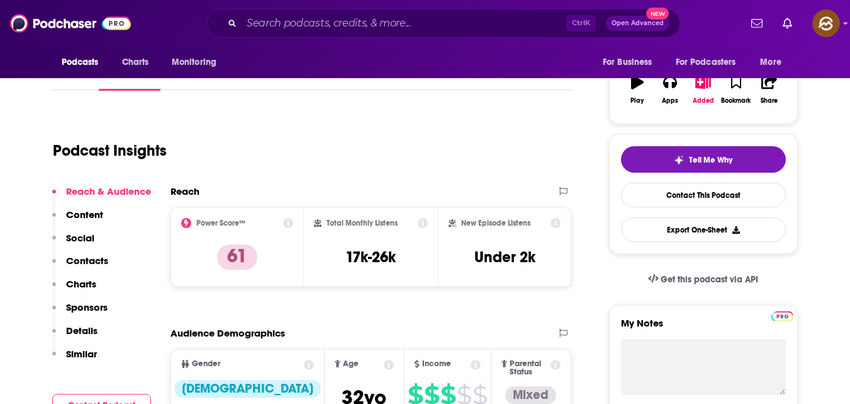
scroll to position [182, 0]
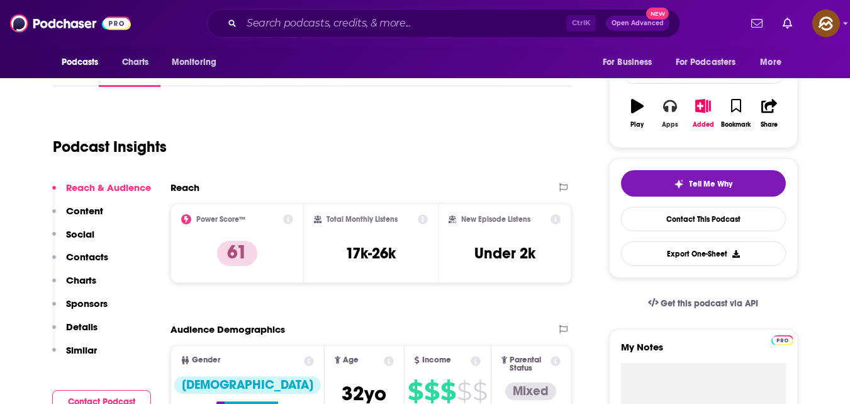
click at [678, 111] on button "Apps" at bounding box center [670, 113] width 33 height 45
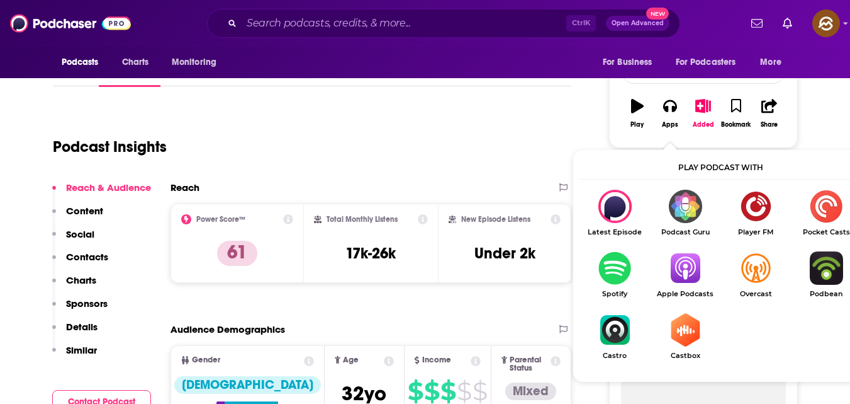
click at [691, 274] on img "Show Listen On dropdown" at bounding box center [685, 267] width 71 height 33
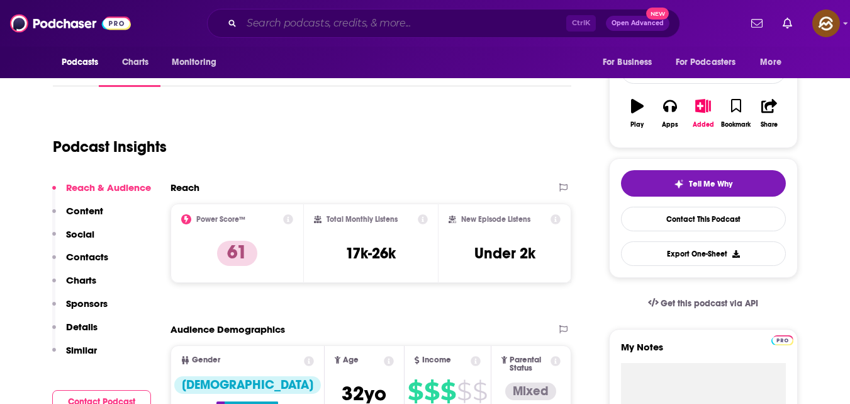
click at [285, 18] on input "Search podcasts, credits, & more..." at bounding box center [404, 23] width 325 height 20
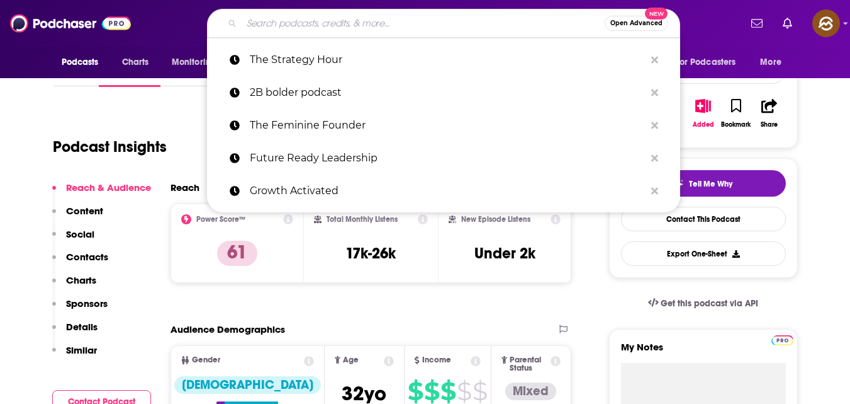
paste input "Coach Club Africa Podcast Evaluation"
type input "Coach Club Africa Podcast Evaluation"
